Goal: Use online tool/utility: Utilize a website feature to perform a specific function

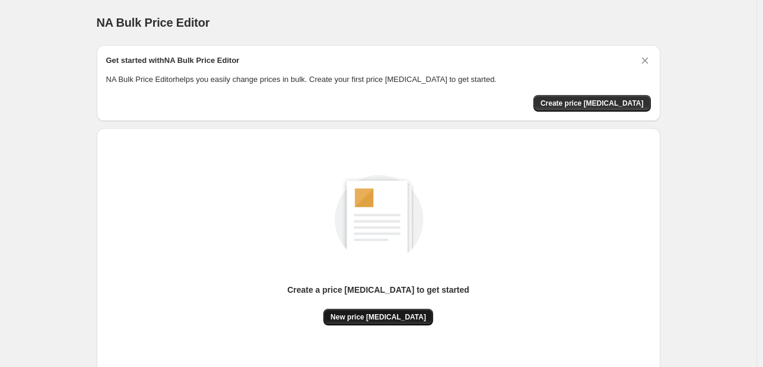
click at [359, 317] on span "New price [MEDICAL_DATA]" at bounding box center [379, 316] width 96 height 9
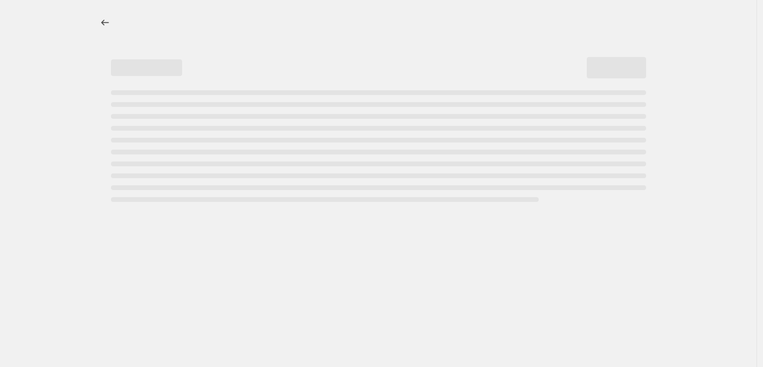
select select "percentage"
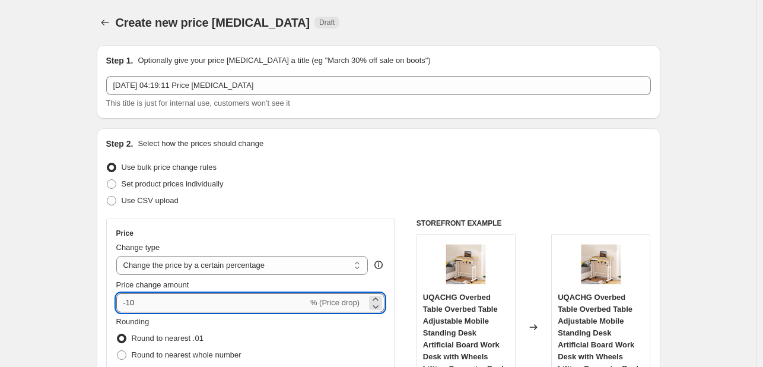
click at [188, 305] on input "-10" at bounding box center [212, 302] width 192 height 19
type input "-1"
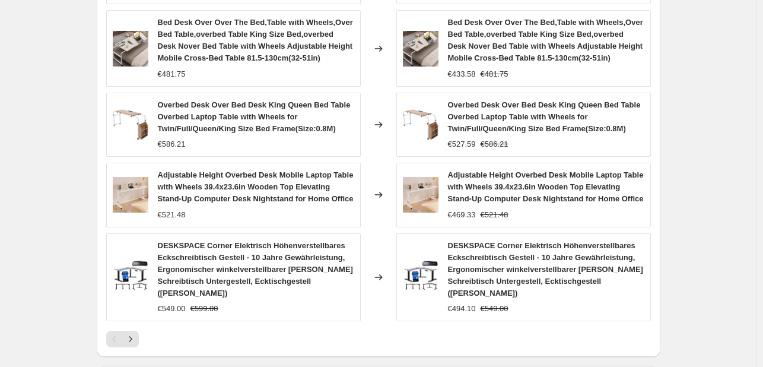
scroll to position [933, 0]
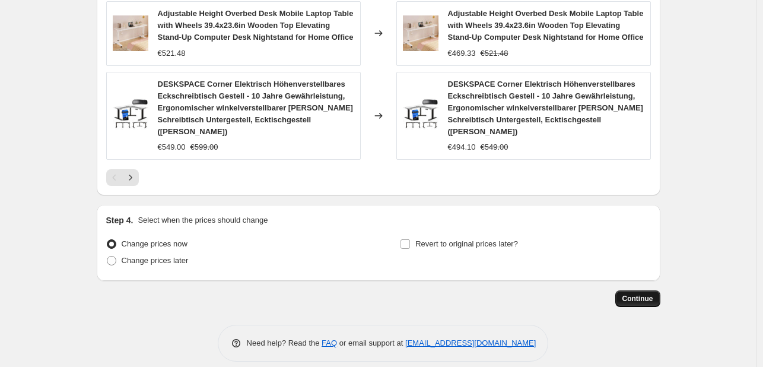
type input "-30"
click at [639, 294] on span "Continue" at bounding box center [638, 298] width 31 height 9
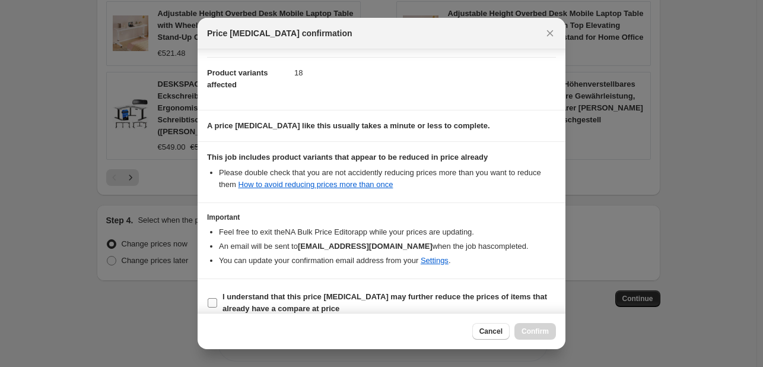
scroll to position [132, 0]
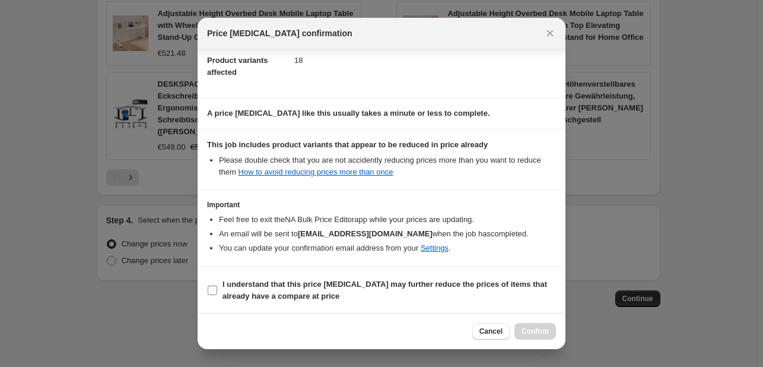
click at [281, 281] on b "I understand that this price [MEDICAL_DATA] may further reduce the prices of it…" at bounding box center [385, 290] width 325 height 21
click at [217, 286] on input "I understand that this price [MEDICAL_DATA] may further reduce the prices of it…" at bounding box center [212, 290] width 9 height 9
checkbox input "true"
click at [524, 327] on span "Confirm" at bounding box center [535, 331] width 27 height 9
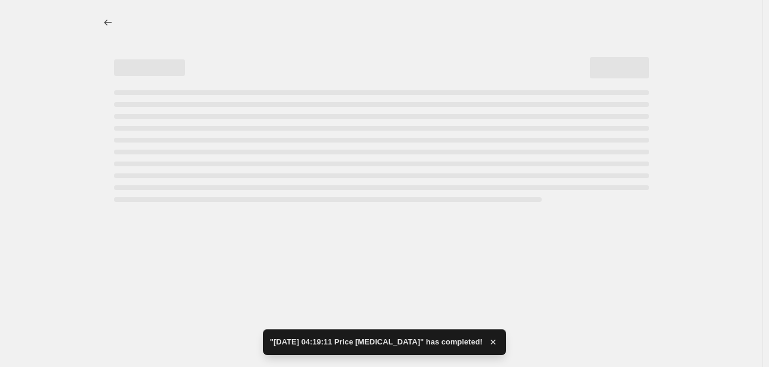
select select "percentage"
